Goal: Information Seeking & Learning: Learn about a topic

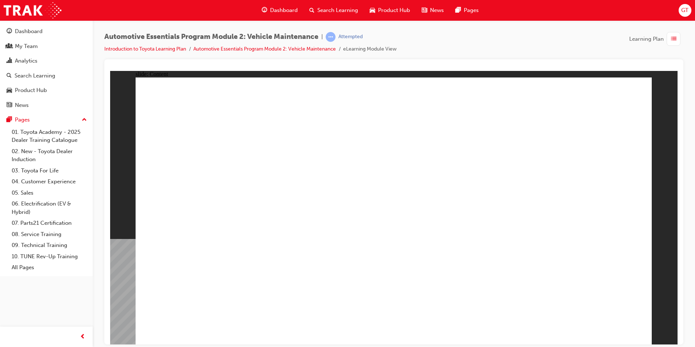
click at [683, 11] on span "GT" at bounding box center [685, 10] width 7 height 8
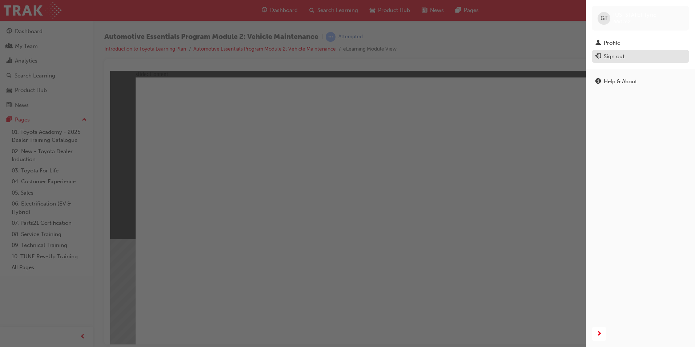
click at [608, 57] on div "Sign out" at bounding box center [614, 56] width 21 height 8
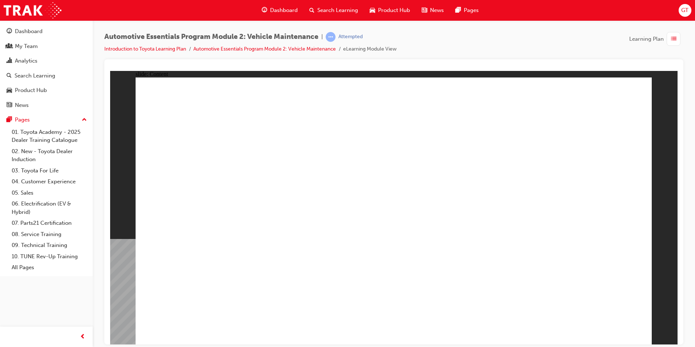
click at [670, 41] on div "button" at bounding box center [674, 39] width 14 height 14
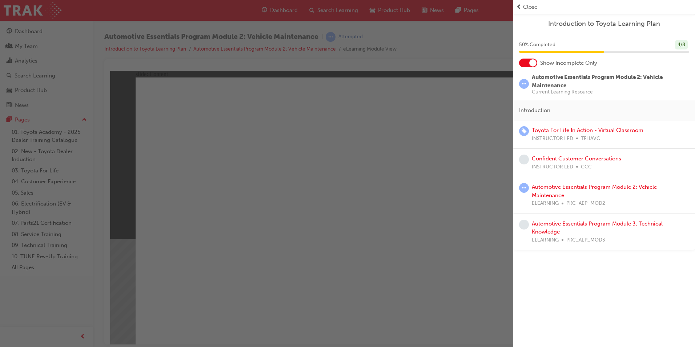
click at [591, 24] on span "Introduction to Toyota Learning Plan" at bounding box center [604, 24] width 170 height 8
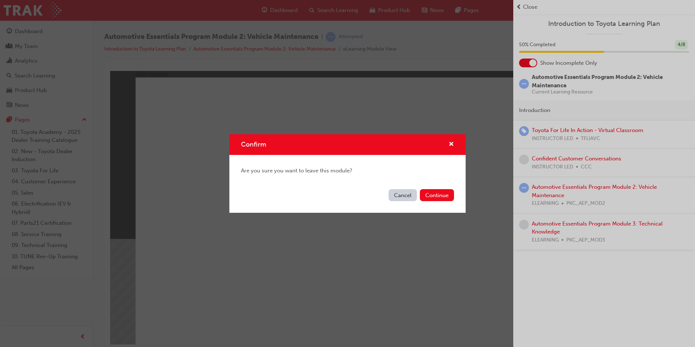
click at [456, 200] on div "Cancel Continue" at bounding box center [347, 199] width 236 height 27
click at [448, 200] on button "Continue" at bounding box center [437, 195] width 34 height 12
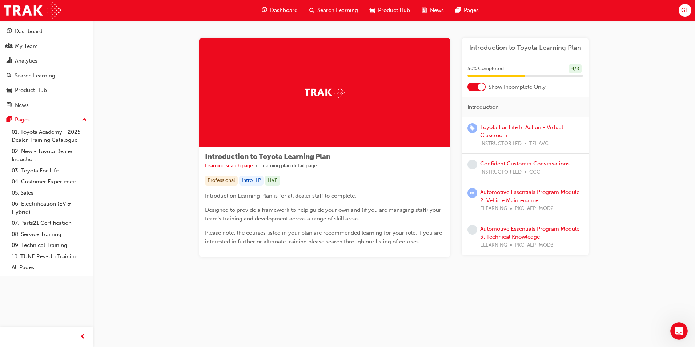
click at [680, 10] on div "GT" at bounding box center [685, 10] width 13 height 13
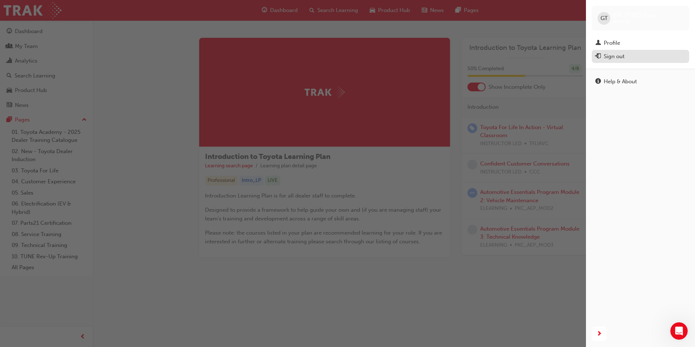
click at [617, 60] on div "Sign out" at bounding box center [614, 56] width 21 height 8
